Goal: Information Seeking & Learning: Learn about a topic

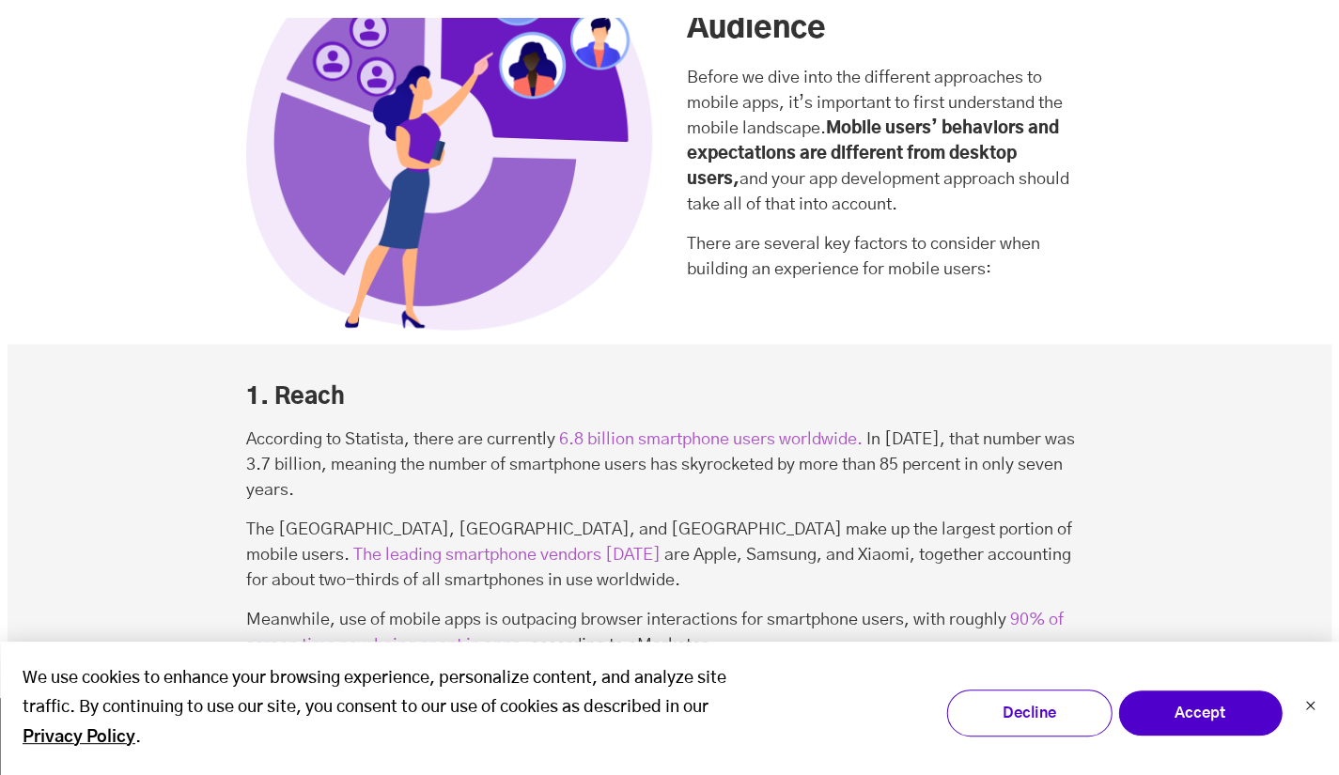
scroll to position [2058, 0]
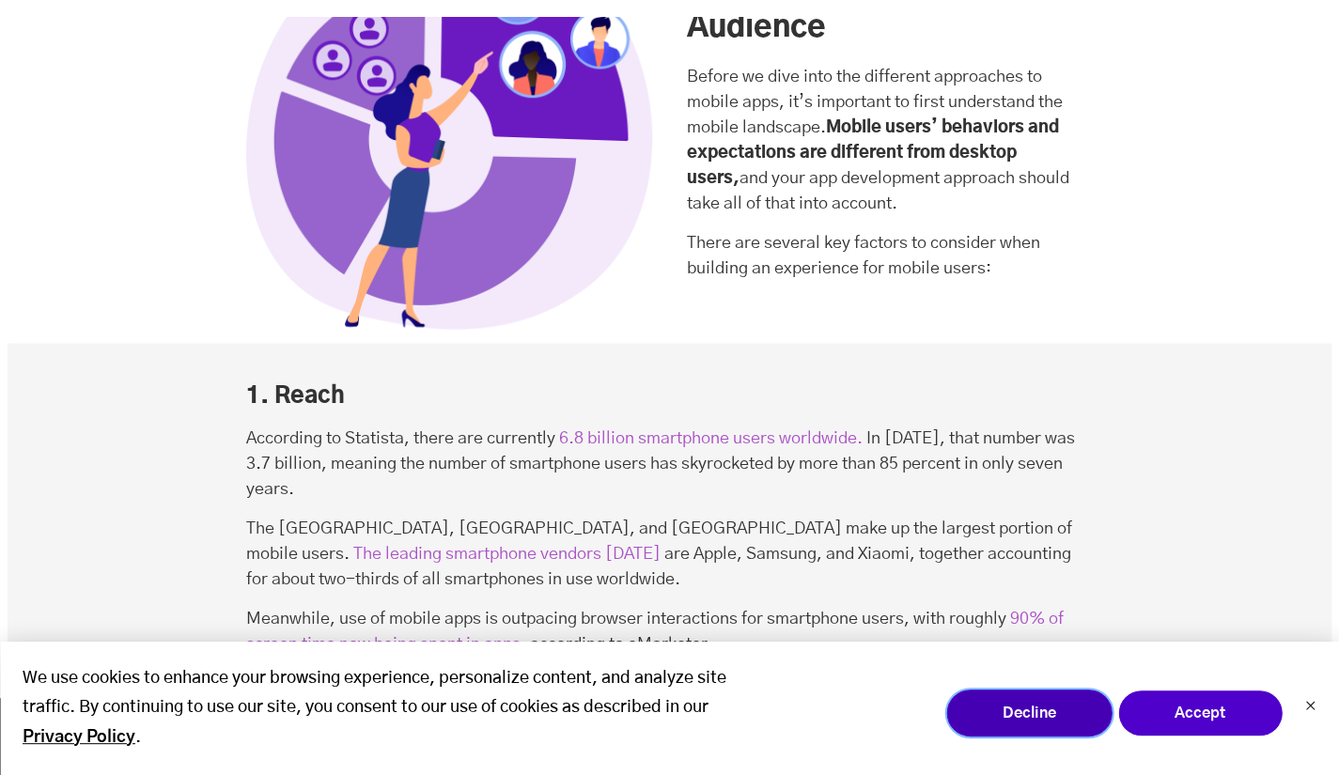
click at [1000, 735] on button "Decline" at bounding box center [1029, 713] width 165 height 47
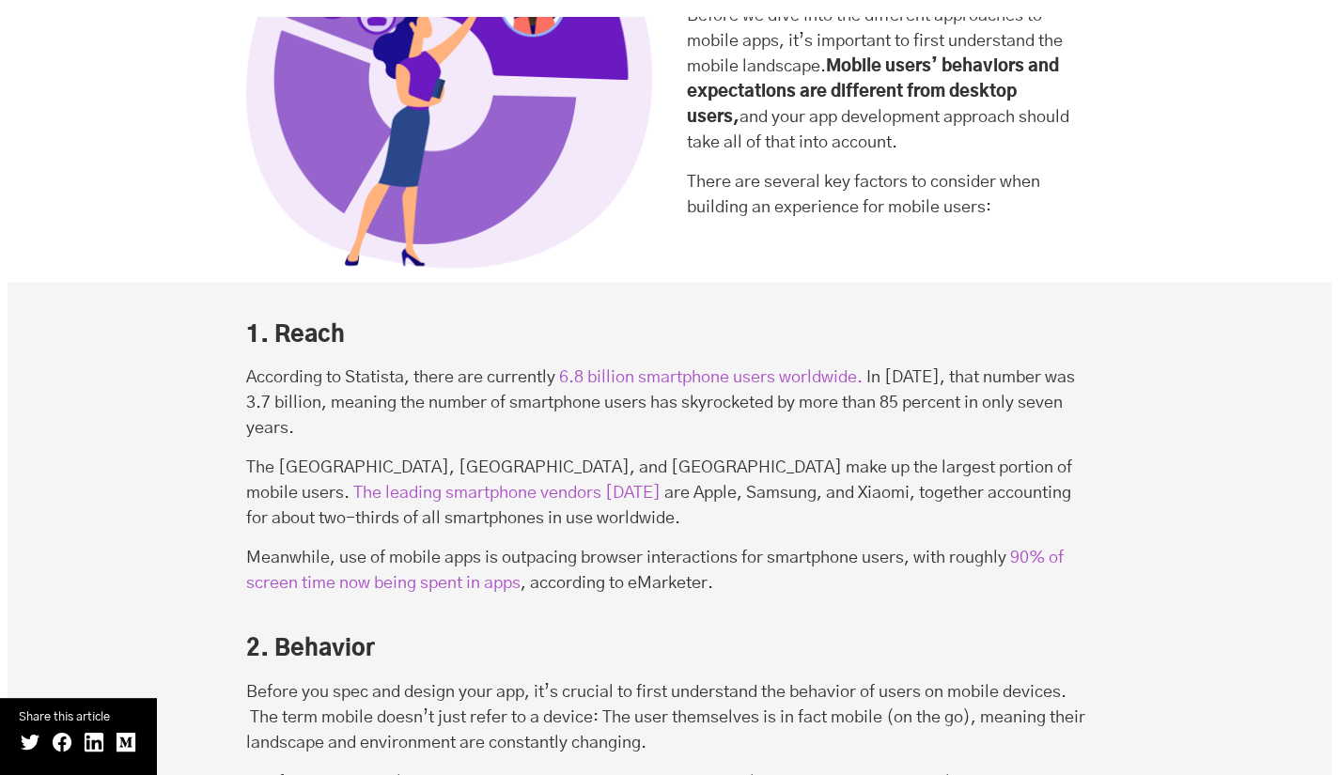
scroll to position [2123, 0]
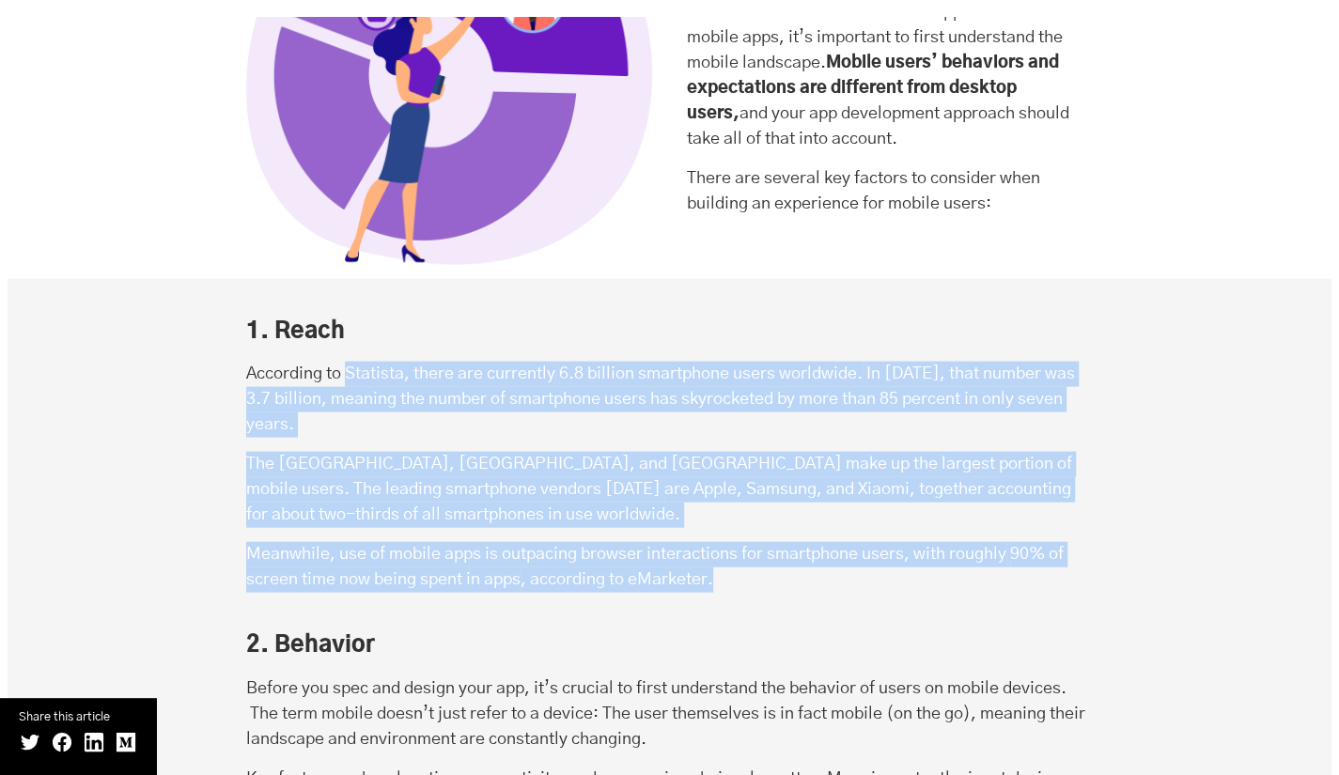
drag, startPoint x: 348, startPoint y: 298, endPoint x: 718, endPoint y: 482, distance: 413.6
click at [718, 542] on p "Meanwhile, use of mobile apps is outpacing browser interactions for smartphone …" at bounding box center [670, 567] width 848 height 51
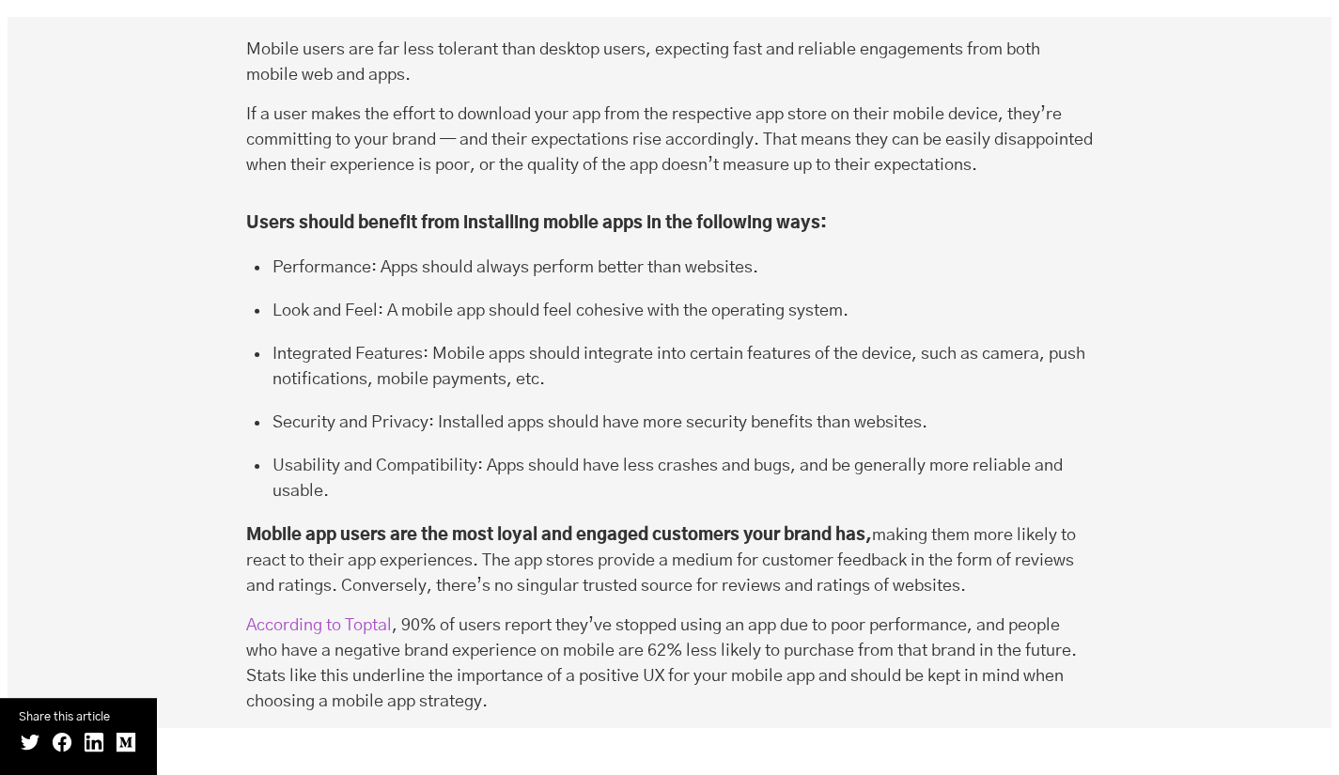
scroll to position [3185, 0]
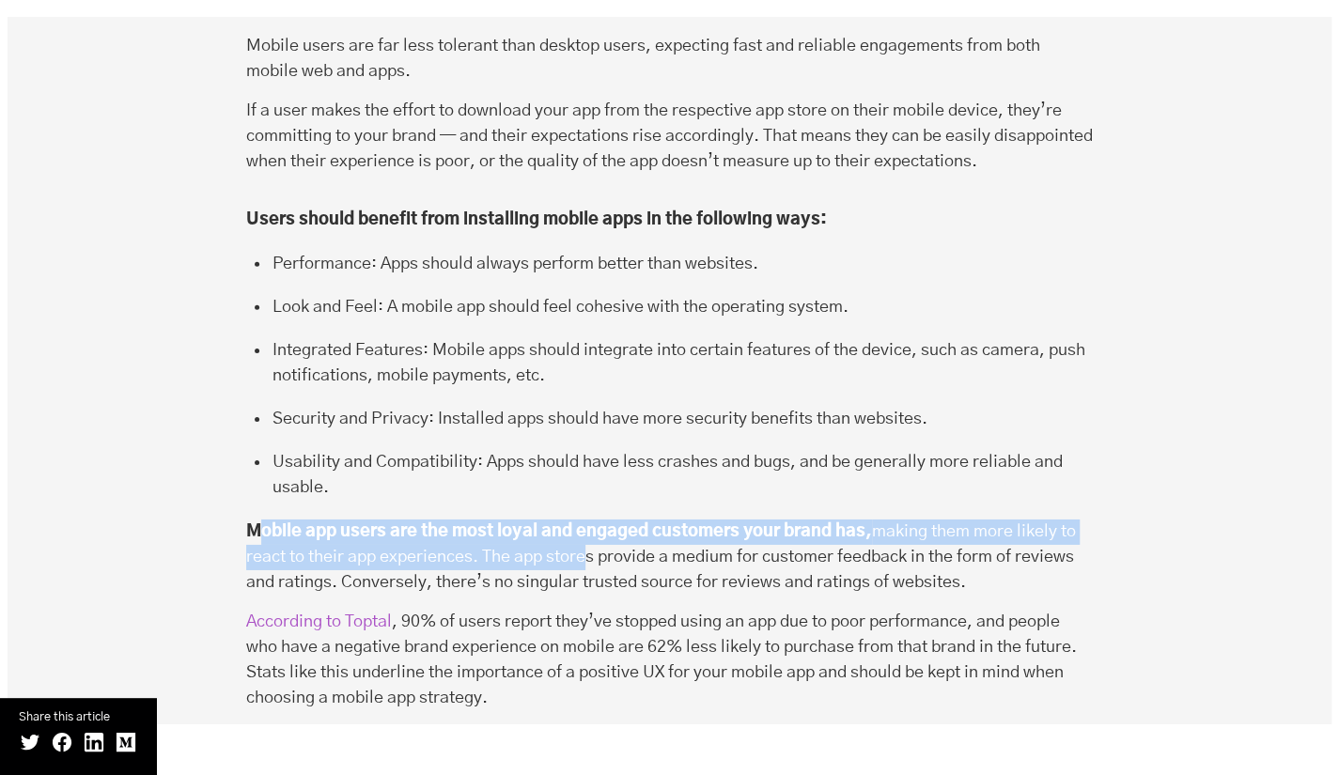
drag, startPoint x: 264, startPoint y: 429, endPoint x: 587, endPoint y: 467, distance: 324.7
click at [587, 520] on p "Mobile app users are the most loyal and engaged customers your brand has, makin…" at bounding box center [670, 558] width 848 height 76
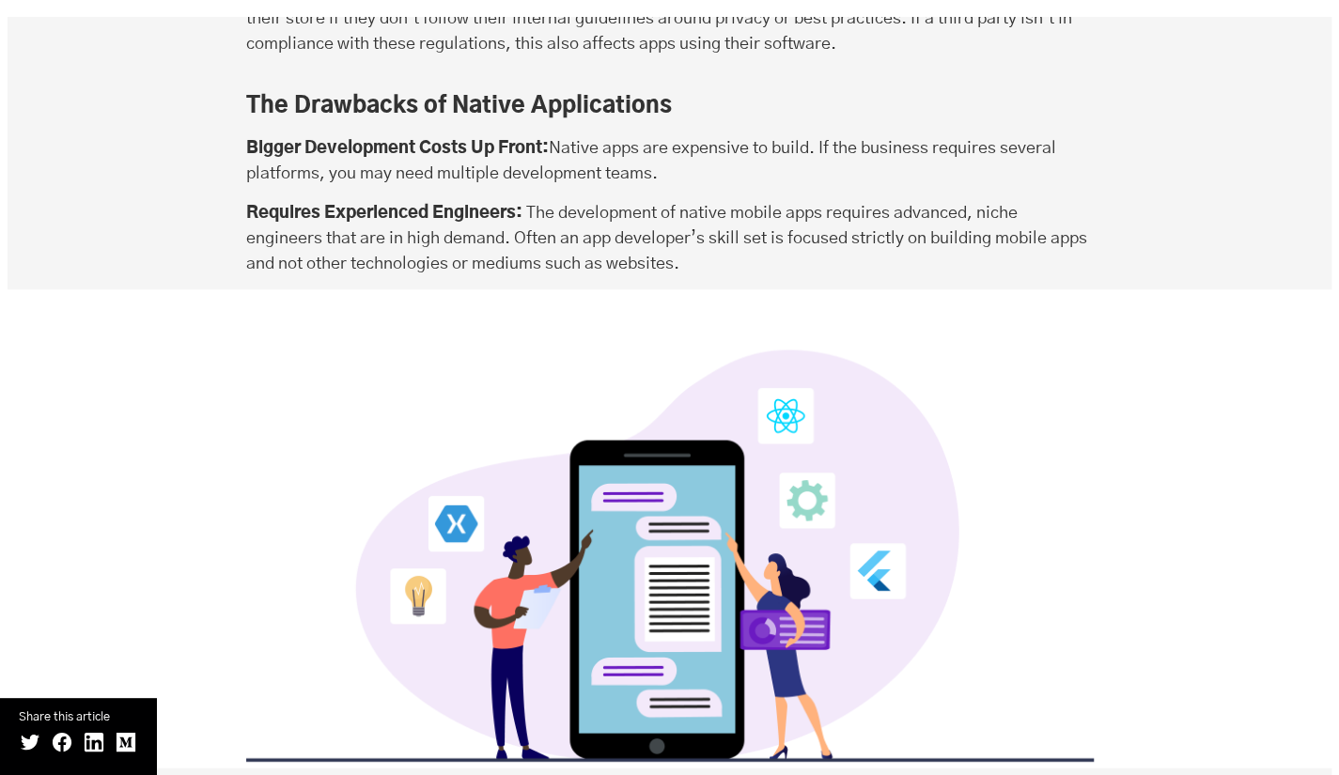
scroll to position [5947, 0]
